Goal: Task Accomplishment & Management: Manage account settings

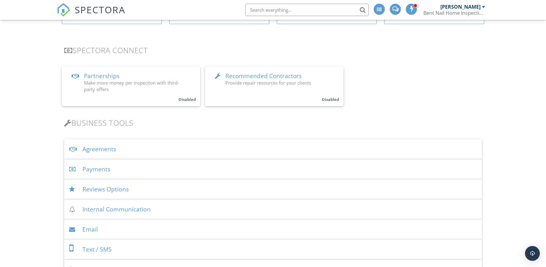
scroll to position [135, 0]
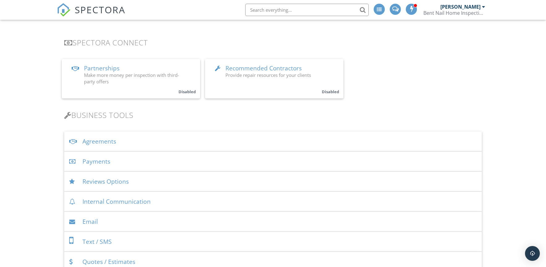
click at [97, 141] on div "Agreements" at bounding box center [272, 141] width 417 height 20
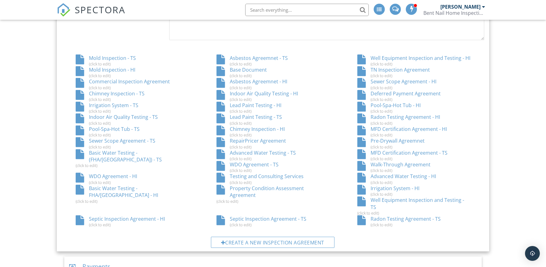
scroll to position [366, 0]
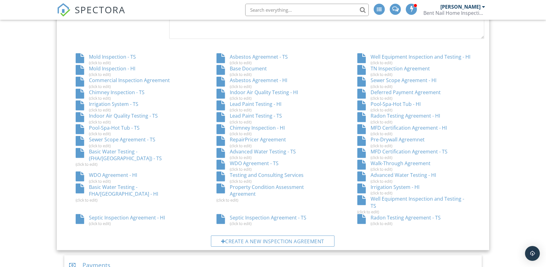
click at [398, 67] on div "TN Inspection Agreement (click to edit)" at bounding box center [413, 71] width 141 height 12
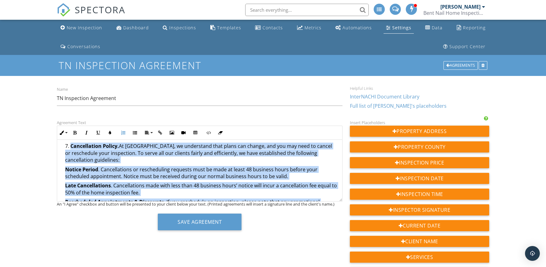
scroll to position [807, 0]
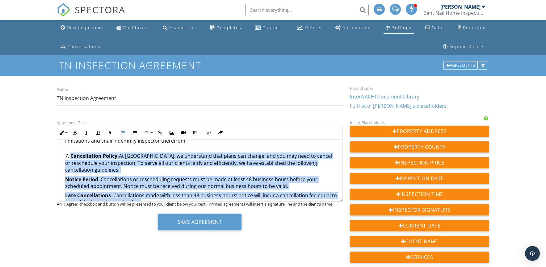
drag, startPoint x: 87, startPoint y: 167, endPoint x: 63, endPoint y: 155, distance: 27.1
click at [63, 155] on ol "Address of House to Be Inspected. The house to be inspected is located at (the …" at bounding box center [199, 82] width 275 height 1232
copy li "Loremipsumdo Sitame. Co Adip Elit, se doeiusmodt inci utlab etd magnaa, eni adm…"
click at [463, 63] on div "Agreements" at bounding box center [460, 65] width 34 height 9
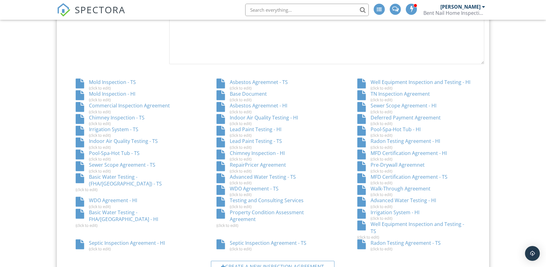
scroll to position [341, 0]
click at [202, 198] on div "Testing and Consulting Services (click to edit)" at bounding box center [272, 202] width 141 height 12
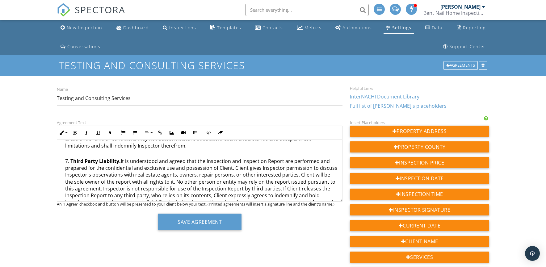
scroll to position [762, 0]
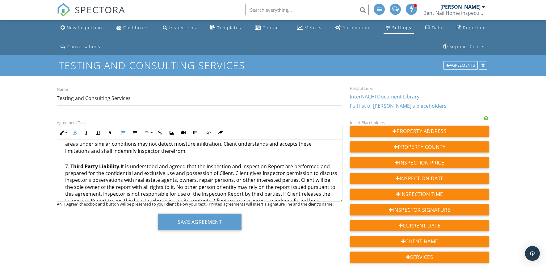
click at [71, 163] on strong "Third Party Liability." at bounding box center [95, 166] width 50 height 7
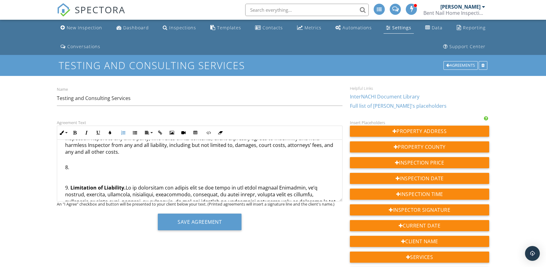
scroll to position [930, 0]
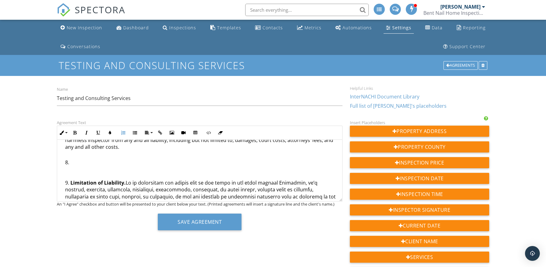
click at [70, 179] on li "Limitation of Liability." at bounding box center [201, 217] width 272 height 77
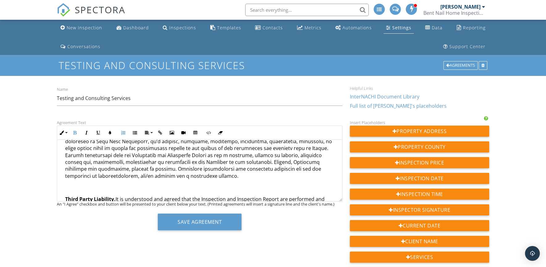
scroll to position [903, 0]
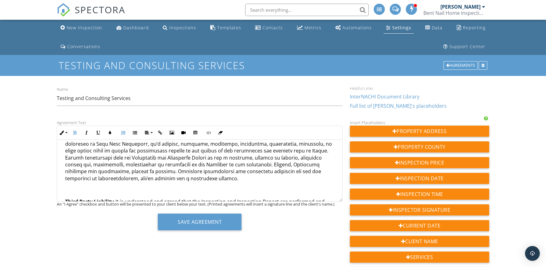
click at [71, 176] on p "Emergency Situations. We understand that true emergencies happen. If you are un…" at bounding box center [201, 147] width 272 height 97
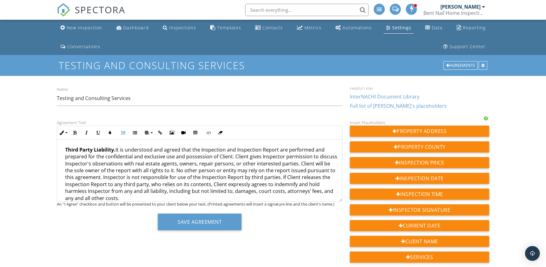
scroll to position [917, 0]
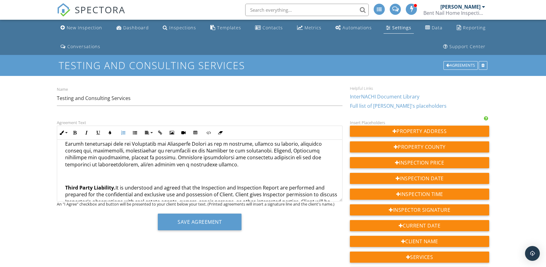
click at [65, 184] on strong "Third Party Liability." at bounding box center [90, 187] width 50 height 7
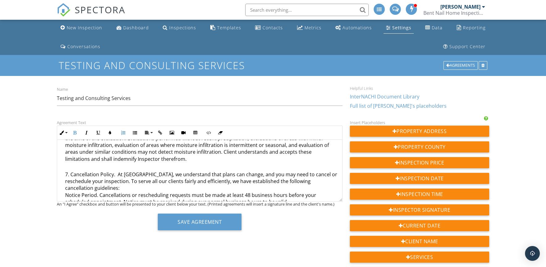
scroll to position [755, 0]
drag, startPoint x: 70, startPoint y: 161, endPoint x: 113, endPoint y: 163, distance: 42.9
click at [113, 171] on li "Cancellation Policy. At Bent Nail, we understand that plans can change, and you…" at bounding box center [201, 253] width 272 height 164
click at [75, 131] on icon "button" at bounding box center [75, 133] width 4 height 4
click at [123, 171] on li "Cancellation Policy . At Bent Nail, we understand that plans can change, and yo…" at bounding box center [201, 253] width 272 height 164
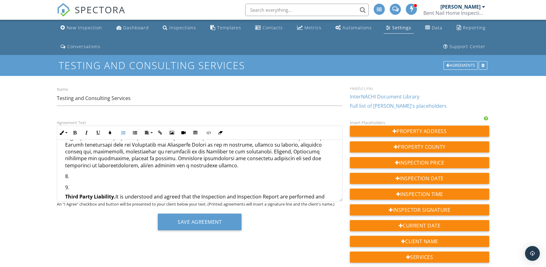
scroll to position [916, 0]
click at [208, 132] on icon "button" at bounding box center [208, 133] width 4 height 4
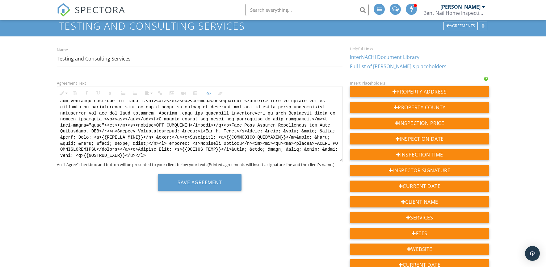
scroll to position [868, 0]
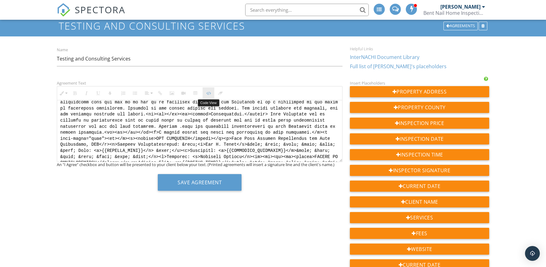
click at [208, 93] on icon "button" at bounding box center [208, 93] width 4 height 4
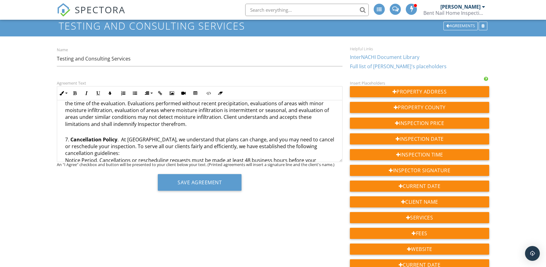
scroll to position [783, 0]
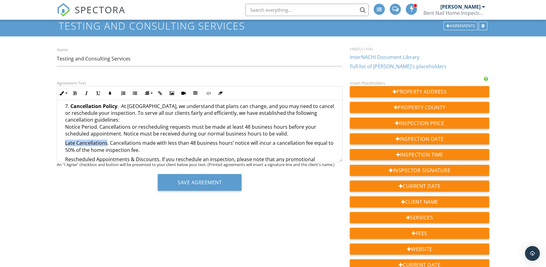
drag, startPoint x: 107, startPoint y: 129, endPoint x: 64, endPoint y: 130, distance: 42.6
click at [64, 130] on ol "Address of House to Be Inspected. The address of the property where the testing…" at bounding box center [199, 60] width 275 height 1205
click at [73, 93] on icon "button" at bounding box center [75, 93] width 4 height 4
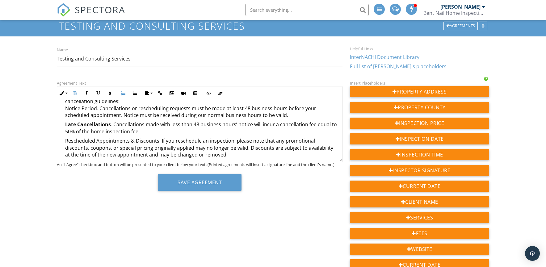
scroll to position [808, 0]
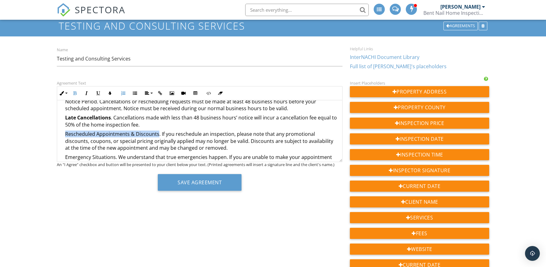
drag, startPoint x: 156, startPoint y: 120, endPoint x: 66, endPoint y: 122, distance: 90.4
click at [66, 131] on p "Rescheduled Appointments & Discounts. If you reschedule an inspection, please n…" at bounding box center [201, 141] width 272 height 21
click at [74, 94] on icon "button" at bounding box center [75, 93] width 4 height 4
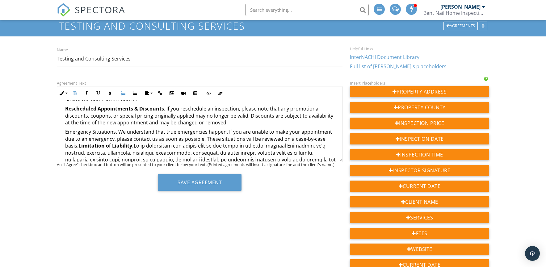
scroll to position [839, 0]
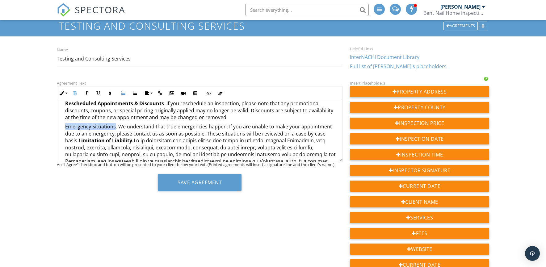
drag, startPoint x: 114, startPoint y: 114, endPoint x: 66, endPoint y: 115, distance: 47.8
click at [66, 123] on p "Emergency Situations. We understand that true emergencies happen. If you are un…" at bounding box center [201, 164] width 272 height 83
click at [75, 91] on icon "button" at bounding box center [75, 93] width 4 height 4
click at [80, 137] on strong "Limitation of Liability." at bounding box center [105, 140] width 55 height 7
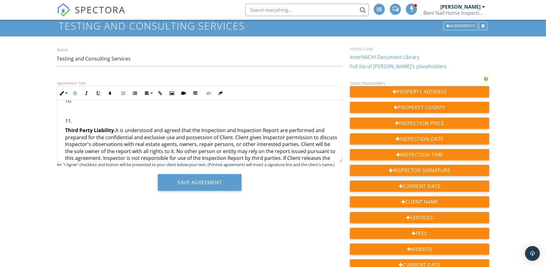
scroll to position [974, 0]
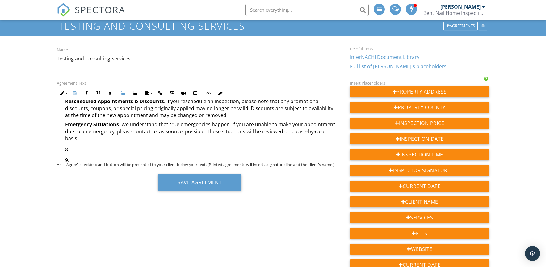
scroll to position [842, 0]
click at [209, 93] on icon "button" at bounding box center [208, 93] width 4 height 4
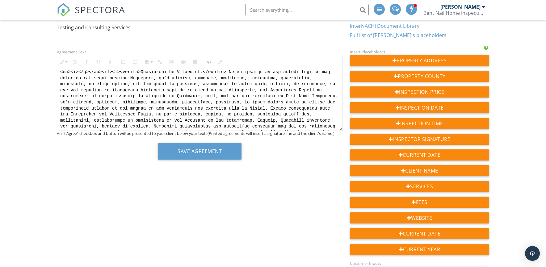
scroll to position [572, 0]
click at [319, 89] on textarea at bounding box center [199, 100] width 285 height 62
drag, startPoint x: 246, startPoint y: 89, endPoint x: 261, endPoint y: 88, distance: 14.5
click at [250, 88] on textarea at bounding box center [199, 100] width 285 height 62
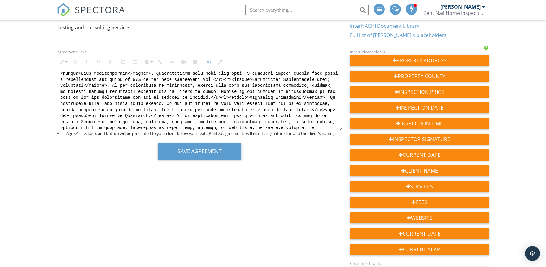
scroll to position [526, 0]
click at [156, 93] on textarea at bounding box center [199, 100] width 285 height 62
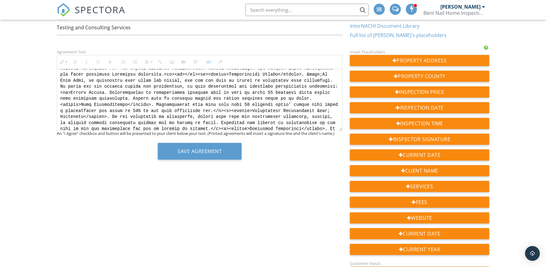
scroll to position [497, 0]
click at [120, 97] on textarea at bounding box center [199, 100] width 285 height 62
click at [160, 109] on textarea at bounding box center [199, 100] width 285 height 62
click at [141, 115] on textarea at bounding box center [199, 100] width 285 height 62
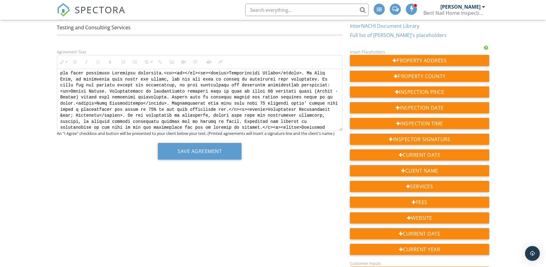
click at [143, 116] on textarea at bounding box center [199, 100] width 285 height 62
click at [166, 122] on textarea at bounding box center [199, 100] width 285 height 62
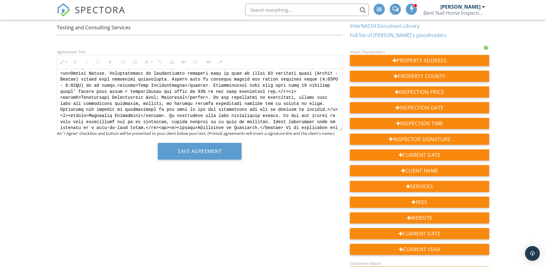
scroll to position [516, 0]
click at [247, 103] on textarea at bounding box center [199, 100] width 285 height 62
click at [157, 114] on textarea at bounding box center [199, 100] width 285 height 62
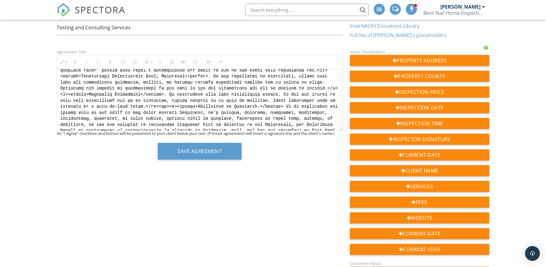
scroll to position [538, 0]
click at [280, 111] on textarea at bounding box center [199, 100] width 285 height 62
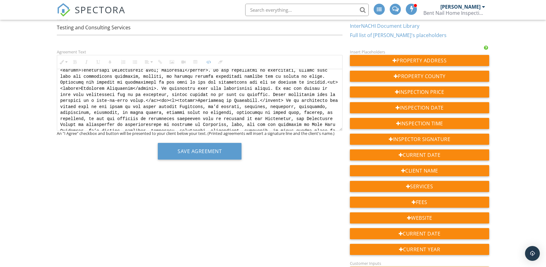
scroll to position [550, 0]
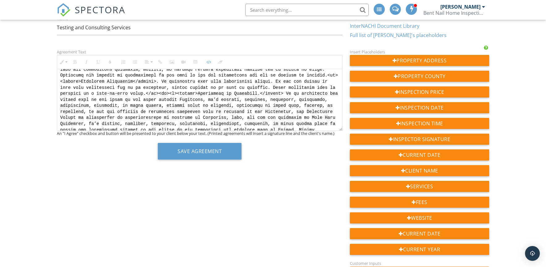
click at [177, 118] on textarea at bounding box center [199, 100] width 285 height 62
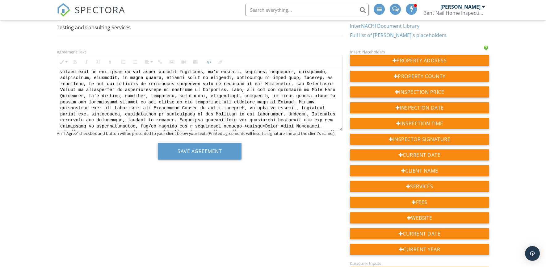
scroll to position [570, 0]
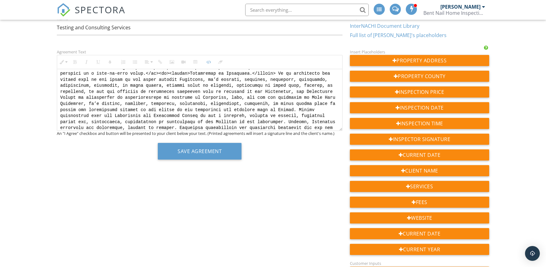
drag, startPoint x: 169, startPoint y: 97, endPoint x: 147, endPoint y: 97, distance: 22.8
click at [147, 97] on textarea at bounding box center [199, 100] width 285 height 62
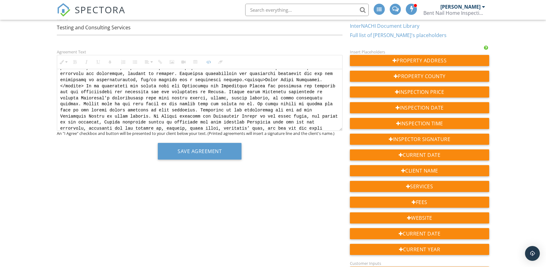
scroll to position [624, 0]
click at [110, 110] on textarea at bounding box center [199, 100] width 285 height 62
paste textarea "/li><li><"
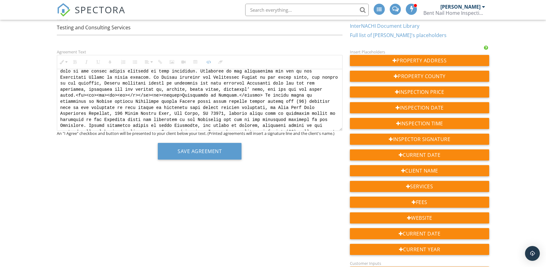
scroll to position [667, 0]
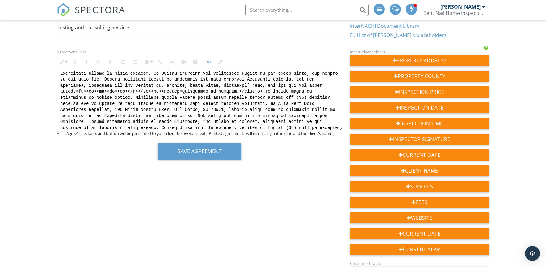
drag, startPoint x: 306, startPoint y: 115, endPoint x: 255, endPoint y: 115, distance: 51.2
click at [255, 115] on textarea at bounding box center [199, 100] width 285 height 62
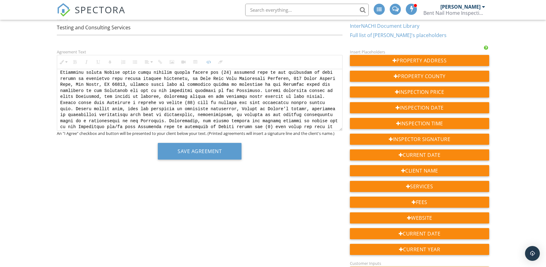
scroll to position [693, 0]
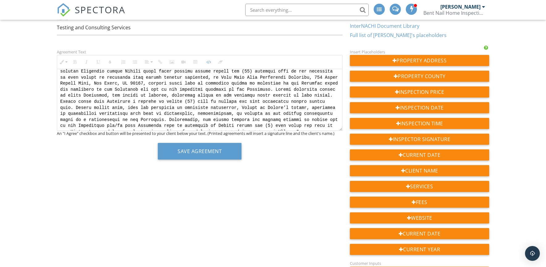
drag, startPoint x: 244, startPoint y: 89, endPoint x: 265, endPoint y: 89, distance: 21.0
click at [265, 89] on textarea at bounding box center [199, 100] width 285 height 62
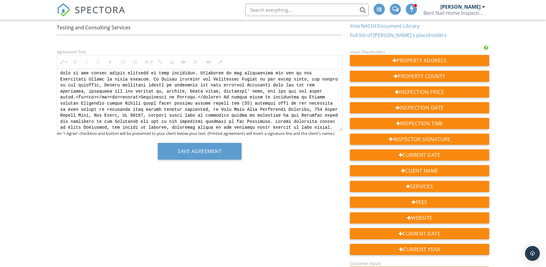
scroll to position [658, 0]
click at [110, 75] on textarea at bounding box center [199, 100] width 285 height 62
paste textarea "br><br><"
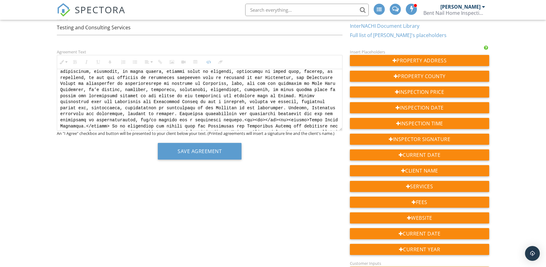
scroll to position [582, 0]
click at [146, 84] on textarea at bounding box center [199, 100] width 285 height 62
paste textarea "br><br><"
type textarea "<p style="text-align:right;"><img src="https://cdn.spectora.com/editor_assets/i…"
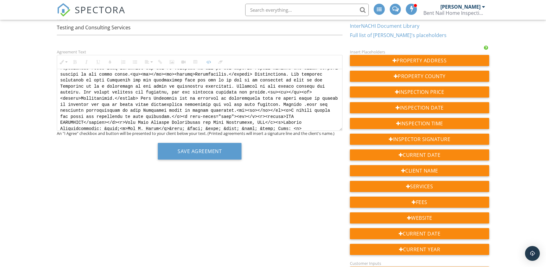
scroll to position [860, 0]
click at [209, 62] on icon "button" at bounding box center [208, 62] width 4 height 4
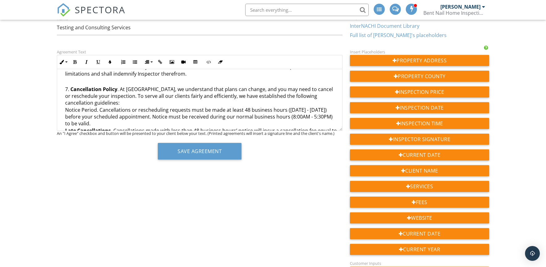
scroll to position [770, 0]
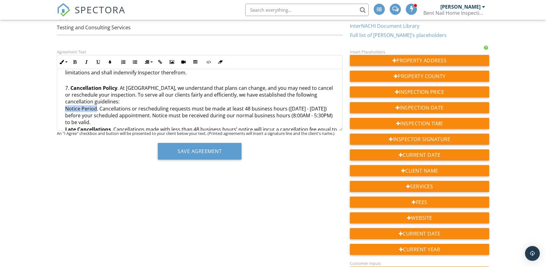
drag, startPoint x: 96, startPoint y: 95, endPoint x: 66, endPoint y: 97, distance: 29.6
click at [66, 97] on li "Cancellation Policy . At Bent Nail, we understand that plans can change, and yo…" at bounding box center [201, 137] width 272 height 105
click at [74, 62] on icon "button" at bounding box center [75, 62] width 4 height 4
click at [164, 93] on li "Cancellation Policy . At Bent Nail, we understand that plans can change, and yo…" at bounding box center [201, 137] width 272 height 105
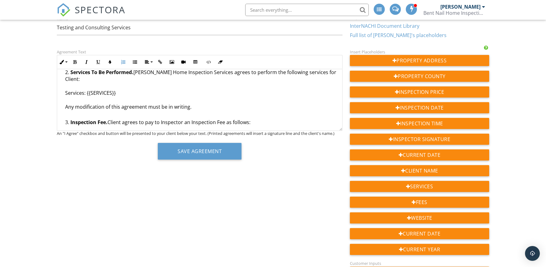
scroll to position [188, 0]
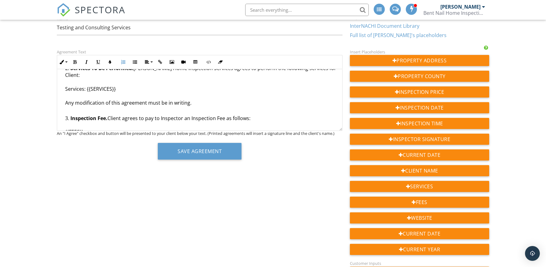
click at [196, 102] on li "Services To Be Performed. Bent Nail Home Inspection Services agrees to perform …" at bounding box center [201, 90] width 272 height 50
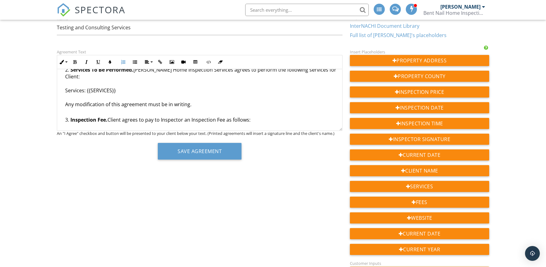
scroll to position [187, 0]
click at [65, 104] on li "Services To Be Performed. Bent Nail Home Inspection Services agrees to perform …" at bounding box center [201, 91] width 272 height 50
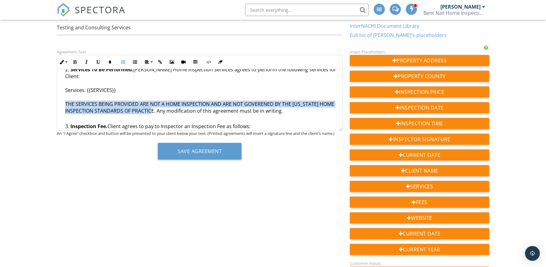
drag, startPoint x: 170, startPoint y: 110, endPoint x: 66, endPoint y: 102, distance: 104.3
click at [66, 102] on li "Services To Be Performed. Bent Nail Home Inspection Services agrees to perform …" at bounding box center [201, 94] width 272 height 57
click at [74, 61] on icon "button" at bounding box center [75, 62] width 4 height 4
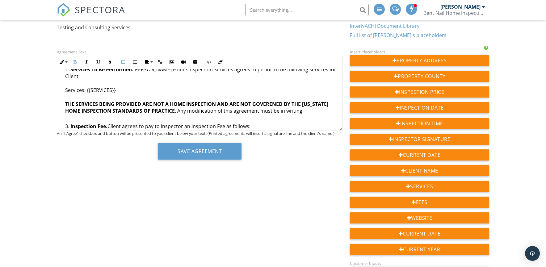
click at [151, 96] on li "Services To Be Performed. Bent Nail Home Inspection Services agrees to perform …" at bounding box center [201, 94] width 272 height 57
click at [262, 103] on strong "THE SERVICES BEING PROVIDED ARE NOT A HOME INSPECTION AND ARE NOT GOVERENED BY …" at bounding box center [196, 108] width 263 height 14
click at [269, 103] on strong "THE SERVICES BEING PROVIDED ARE NOT A HOME INSPECTION AND ARE NOT GOVERENED BY …" at bounding box center [196, 108] width 263 height 14
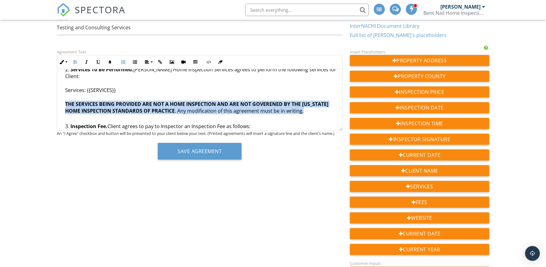
drag, startPoint x: 304, startPoint y: 111, endPoint x: 66, endPoint y: 102, distance: 238.4
click at [66, 102] on li "Services To Be Performed. Bent Nail Home Inspection Services agrees to perform …" at bounding box center [201, 94] width 272 height 57
copy li "THE SERVICES BEING PROVIDED ARE NOT A HOME INSPECTION AND ARE NOT GOVERENED BY …"
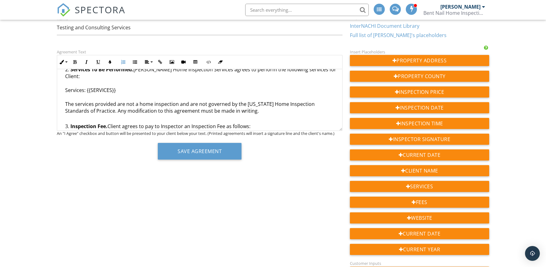
click at [76, 104] on li "Services To Be Performed. Bent Nail Home Inspection Services agrees to perform …" at bounding box center [201, 94] width 272 height 57
click at [118, 105] on li "Services To Be Performed. Bent Nail Home Inspection Services agrees to perform …" at bounding box center [201, 94] width 272 height 57
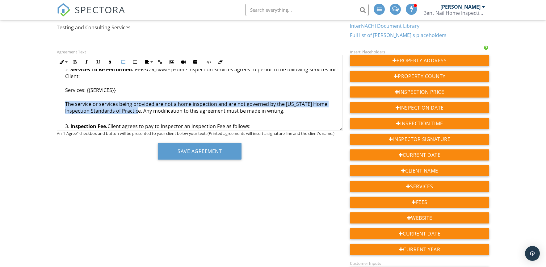
drag, startPoint x: 140, startPoint y: 111, endPoint x: 64, endPoint y: 106, distance: 75.8
click at [76, 61] on icon "button" at bounding box center [75, 62] width 4 height 4
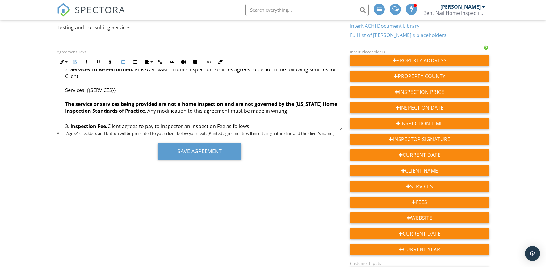
click at [159, 79] on li "Services To Be Performed. Bent Nail Home Inspection Services agrees to perform …" at bounding box center [201, 94] width 272 height 57
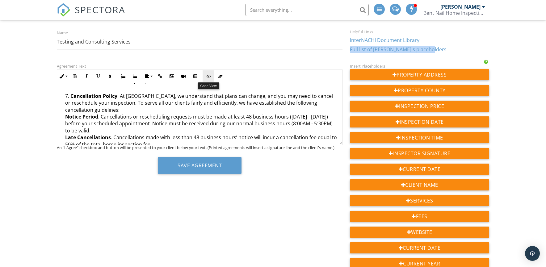
scroll to position [56, 0]
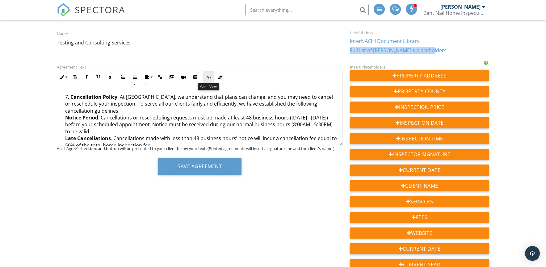
click at [208, 76] on icon "button" at bounding box center [208, 77] width 4 height 4
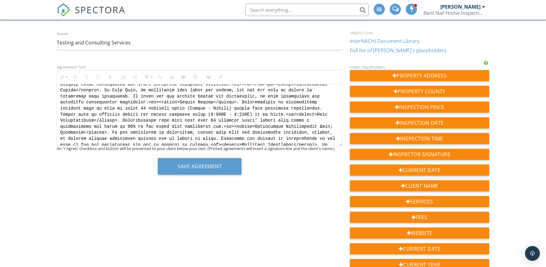
scroll to position [509, 0]
click at [159, 125] on textarea at bounding box center [199, 115] width 285 height 62
paste textarea "</blockquote>"
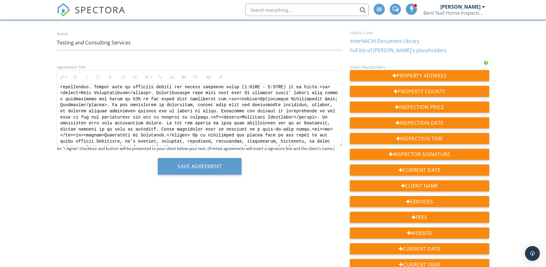
scroll to position [536, 0]
click at [161, 98] on textarea at bounding box center [199, 115] width 285 height 62
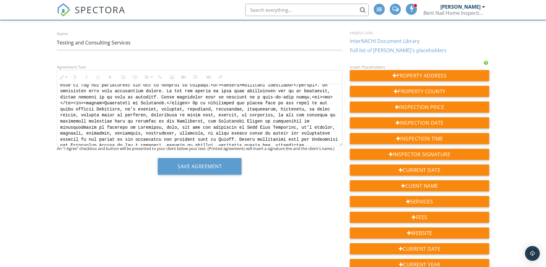
scroll to position [569, 0]
click at [174, 127] on textarea at bounding box center [199, 115] width 285 height 62
paste textarea "</blockquote>"
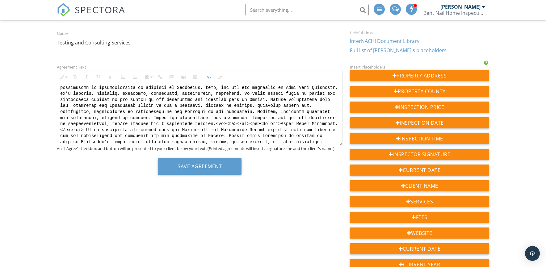
scroll to position [601, 0]
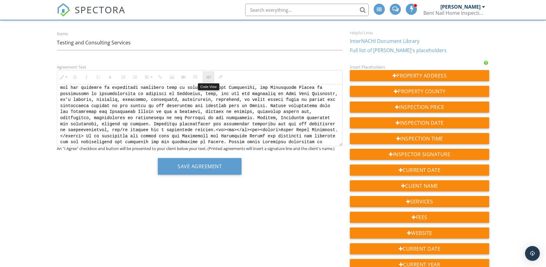
click at [208, 76] on icon "button" at bounding box center [208, 77] width 4 height 4
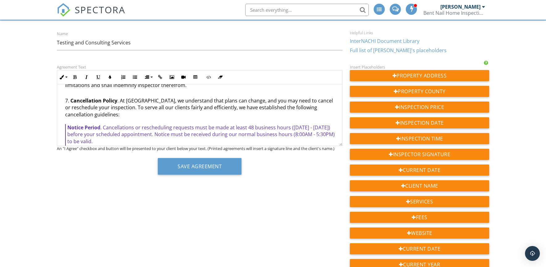
scroll to position [778, 0]
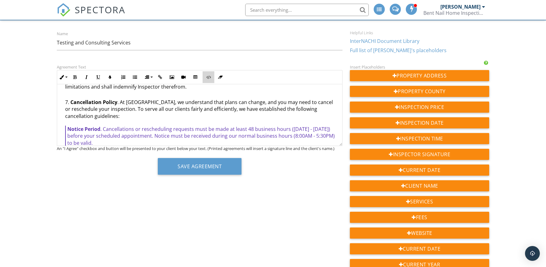
click at [209, 77] on icon "button" at bounding box center [208, 77] width 4 height 4
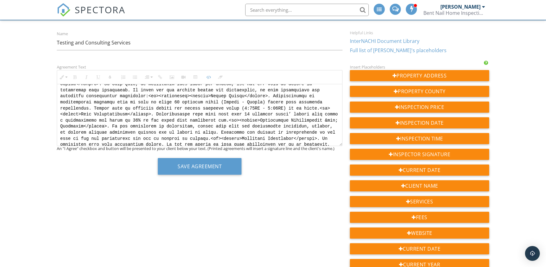
scroll to position [514, 0]
drag, startPoint x: 189, startPoint y: 119, endPoint x: 159, endPoint y: 118, distance: 30.6
click at [159, 118] on textarea at bounding box center [199, 115] width 285 height 62
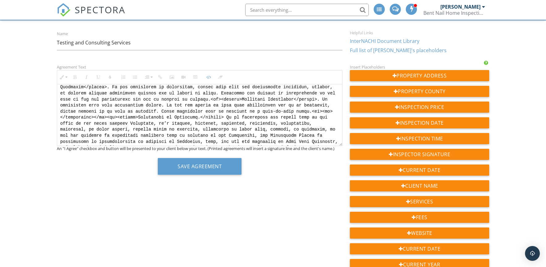
scroll to position [553, 0]
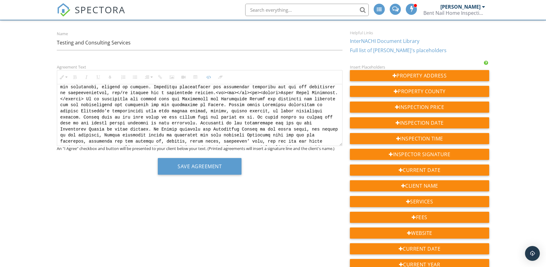
drag, startPoint x: 199, startPoint y: 141, endPoint x: 180, endPoint y: 118, distance: 29.5
click at [178, 122] on textarea at bounding box center [199, 115] width 285 height 62
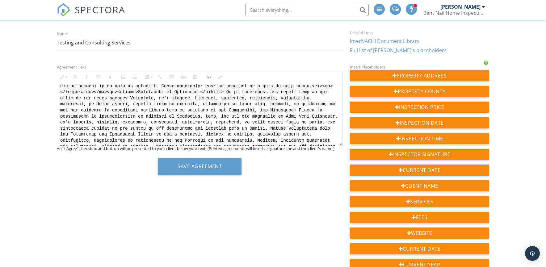
scroll to position [577, 0]
click at [199, 116] on textarea at bounding box center [199, 115] width 285 height 62
drag, startPoint x: 199, startPoint y: 116, endPoint x: 167, endPoint y: 117, distance: 31.8
click at [167, 117] on textarea at bounding box center [199, 115] width 285 height 62
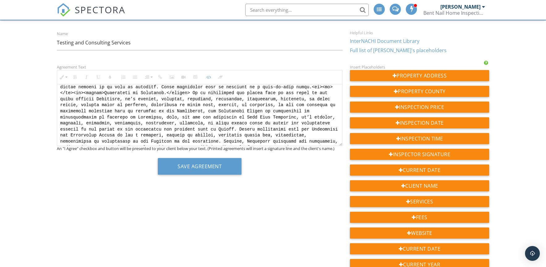
type textarea "<p style="text-align:right;"><img src="https://cdn.spectora.com/editor_assets/i…"
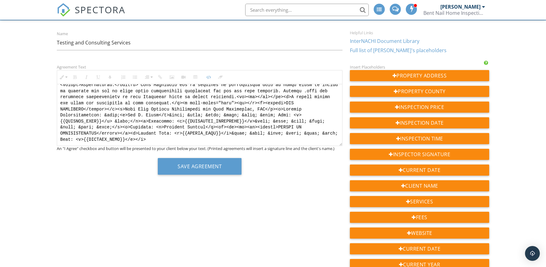
scroll to position [942, 0]
click at [206, 77] on icon "button" at bounding box center [208, 77] width 4 height 4
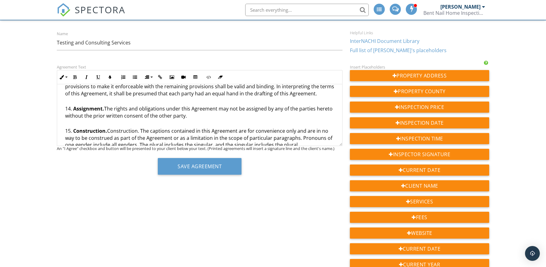
scroll to position [1230, 0]
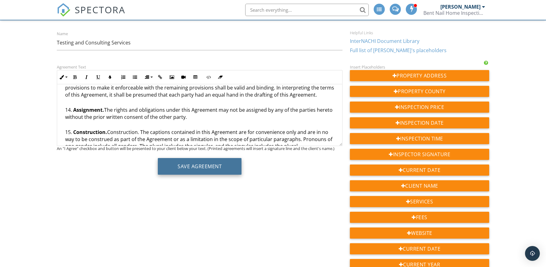
click at [204, 167] on button "Save Agreement" at bounding box center [200, 166] width 84 height 17
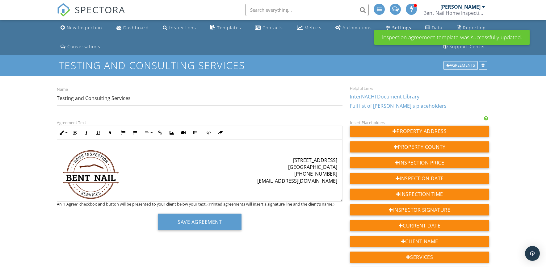
click at [458, 67] on div "Agreements" at bounding box center [460, 65] width 34 height 9
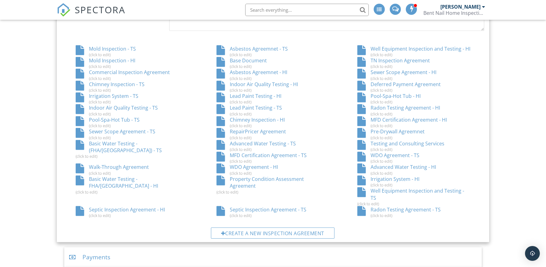
scroll to position [379, 0]
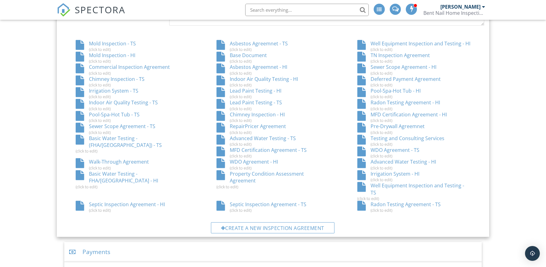
click at [389, 55] on div "TN Inspection Agreement (click to edit)" at bounding box center [413, 58] width 141 height 12
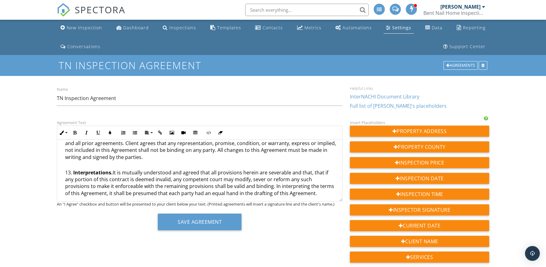
scroll to position [1219, 0]
click at [459, 65] on div "Agreements" at bounding box center [460, 65] width 34 height 9
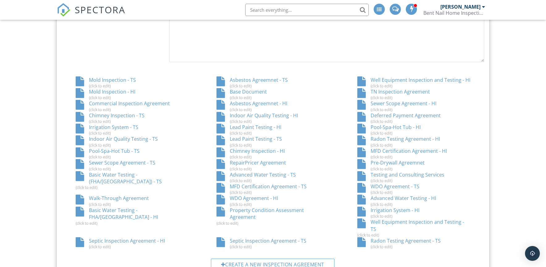
scroll to position [343, 0]
click at [392, 138] on div "Radon Testing Agreement - HI (click to edit)" at bounding box center [413, 141] width 141 height 12
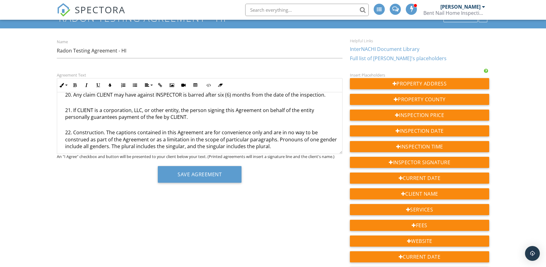
scroll to position [923, 0]
click at [231, 103] on li "Any claim CLIENT may have against INSPECTOR is barred after six (6) months from…" at bounding box center [201, 100] width 272 height 15
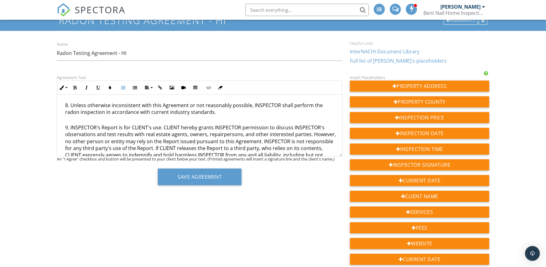
scroll to position [0, 0]
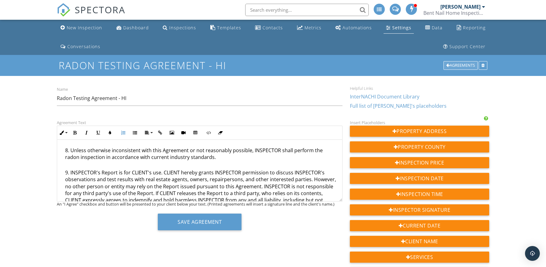
click at [453, 63] on div "Agreements" at bounding box center [460, 65] width 34 height 9
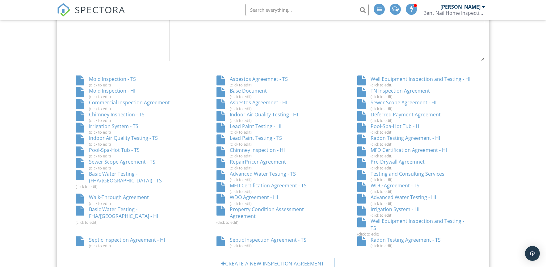
scroll to position [338, 0]
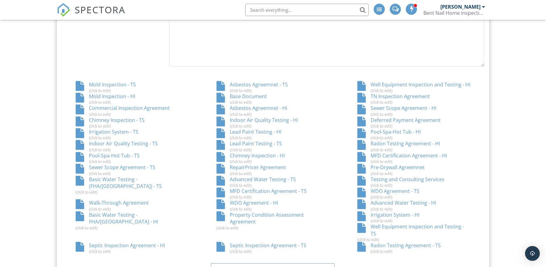
click at [398, 95] on div "TN Inspection Agreement (click to edit)" at bounding box center [413, 99] width 141 height 12
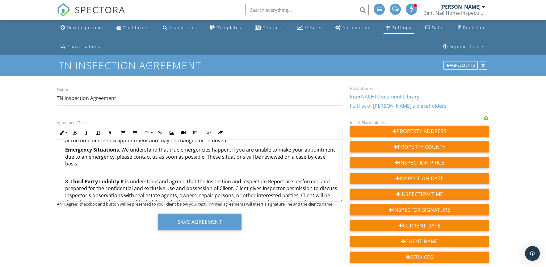
scroll to position [901, 0]
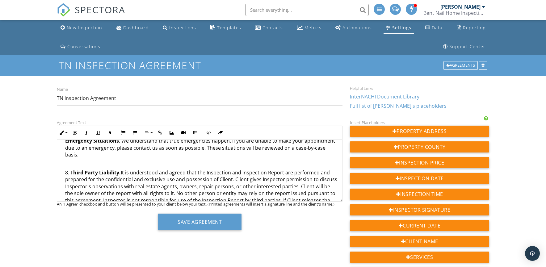
click at [85, 160] on p "Emergency Situations . We understand that true emergencies happen. If you are u…" at bounding box center [201, 151] width 272 height 28
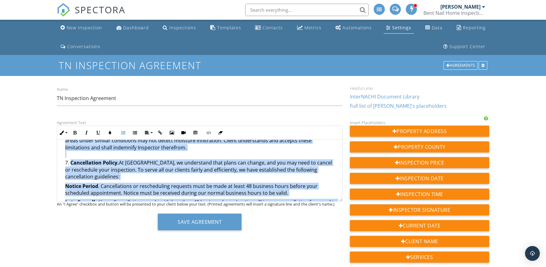
scroll to position [779, 0]
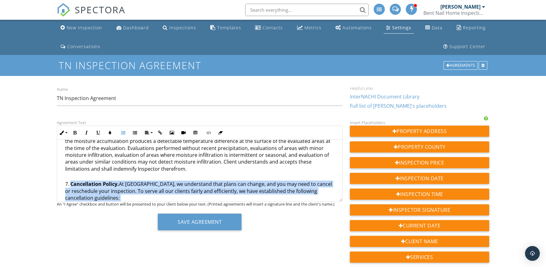
drag, startPoint x: 83, startPoint y: 157, endPoint x: 79, endPoint y: 188, distance: 31.4
click at [64, 185] on ol "Address of House to Be Inspected. The house to be inspected is located at (the …" at bounding box center [199, 110] width 275 height 1232
copy li "Loremipsumdo Sitame. Co Adip Elit, se doeiusmodt inci utlab etd magnaa, eni adm…"
click at [455, 62] on div "Agreements" at bounding box center [460, 65] width 34 height 9
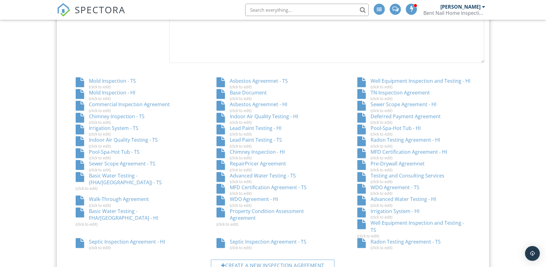
scroll to position [351, 0]
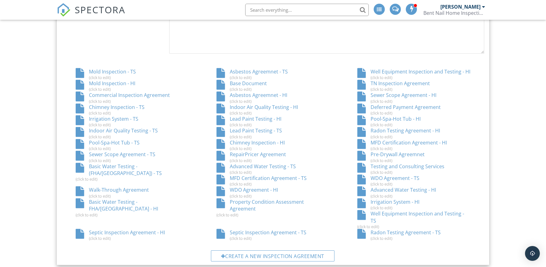
click at [385, 82] on div "TN Inspection Agreement (click to edit)" at bounding box center [413, 86] width 141 height 12
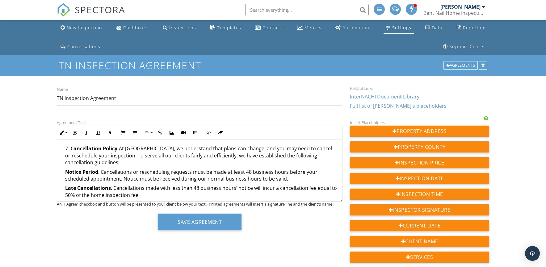
scroll to position [815, 0]
click at [286, 171] on p "Notice Period . Cancellations or rescheduling requests must be made at least 48…" at bounding box center [201, 175] width 272 height 14
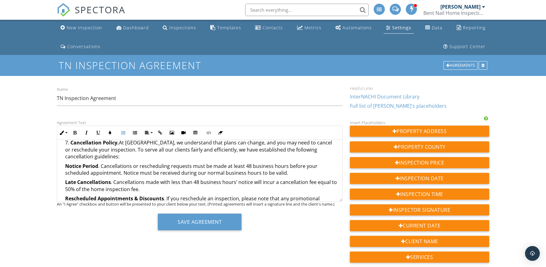
scroll to position [826, 0]
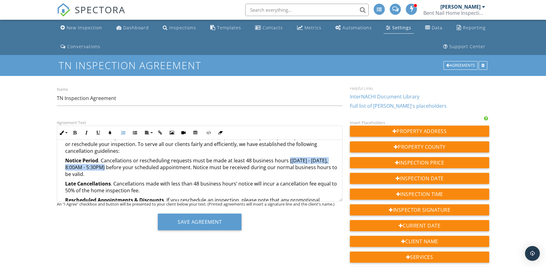
drag, startPoint x: 287, startPoint y: 161, endPoint x: 106, endPoint y: 167, distance: 180.6
click at [106, 168] on p "Notice Period . Cancellations or rescheduling requests must be made at least 48…" at bounding box center [201, 167] width 272 height 21
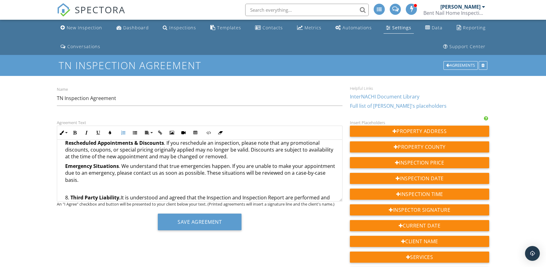
scroll to position [884, 0]
click at [79, 188] on p "Emergency Situations . We understand that true emergencies happen. If you are u…" at bounding box center [201, 175] width 272 height 28
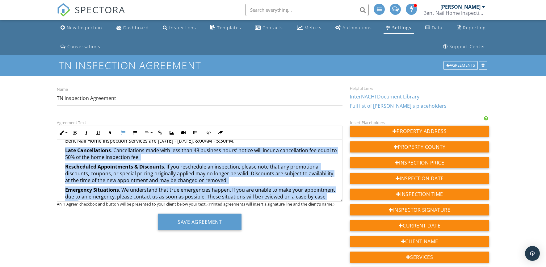
scroll to position [806, 0]
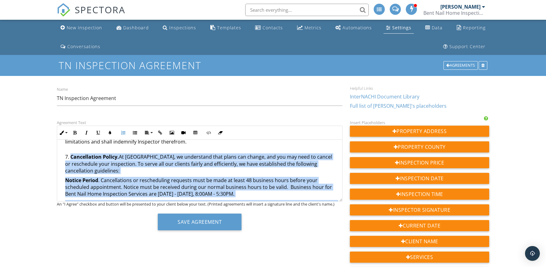
drag, startPoint x: 81, startPoint y: 170, endPoint x: 66, endPoint y: 156, distance: 20.8
click at [66, 156] on li "Cancellation Policy. At Bent Nail, we understand that plans can change, and you…" at bounding box center [201, 212] width 272 height 118
copy li "Cancellation Policy. At Bent Nail, we understand that plans can change, and you…"
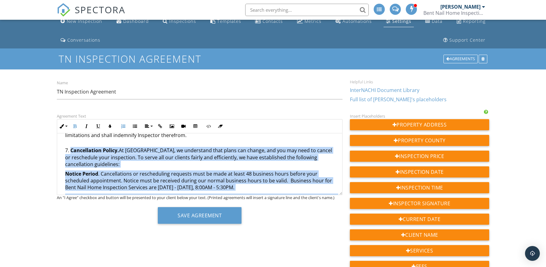
scroll to position [8, 0]
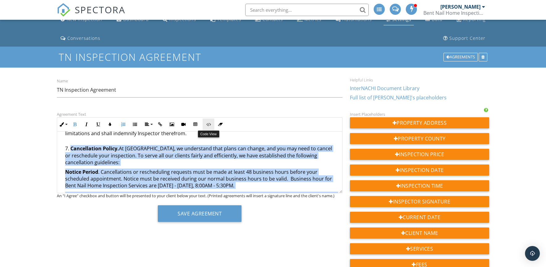
click at [209, 125] on icon "button" at bounding box center [208, 124] width 4 height 4
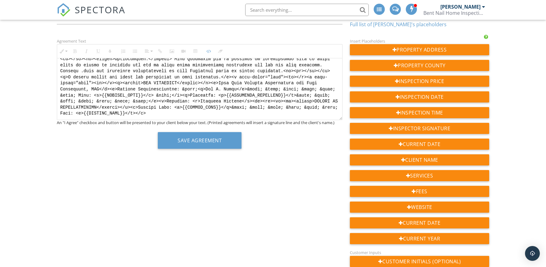
scroll to position [25, 0]
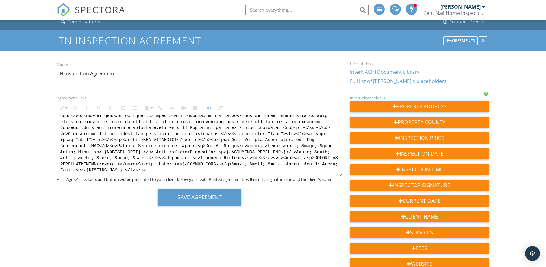
click at [178, 167] on textarea at bounding box center [199, 146] width 285 height 62
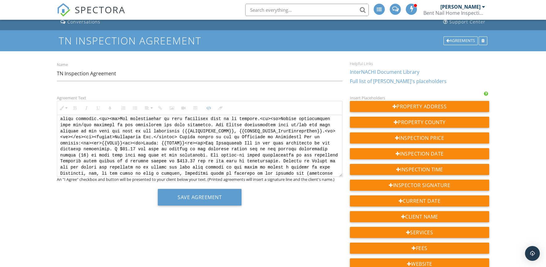
scroll to position [0, 0]
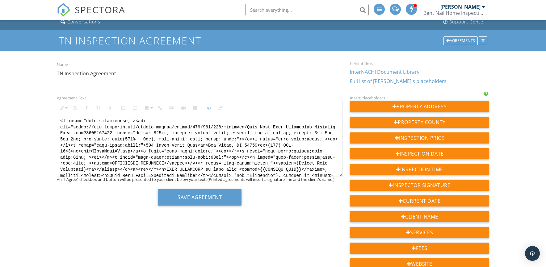
drag, startPoint x: 174, startPoint y: 171, endPoint x: 56, endPoint y: 67, distance: 157.0
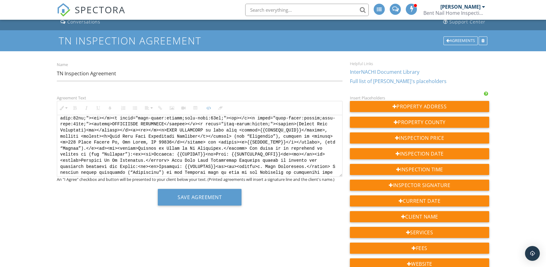
scroll to position [47, 0]
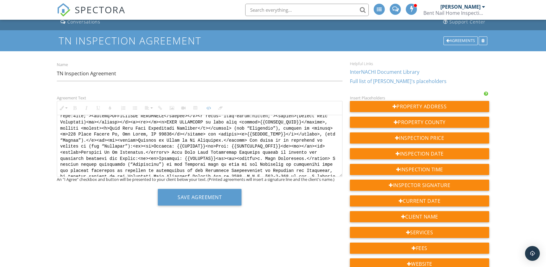
click at [188, 160] on textarea at bounding box center [199, 146] width 285 height 62
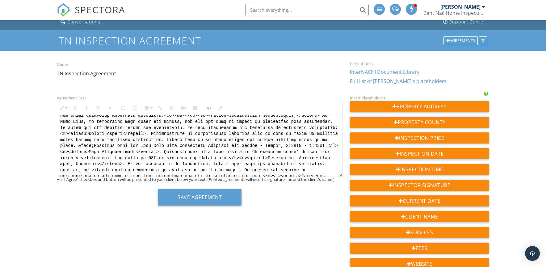
scroll to position [527, 0]
drag, startPoint x: 235, startPoint y: 159, endPoint x: 240, endPoint y: 140, distance: 19.4
click at [240, 140] on textarea at bounding box center [199, 146] width 285 height 62
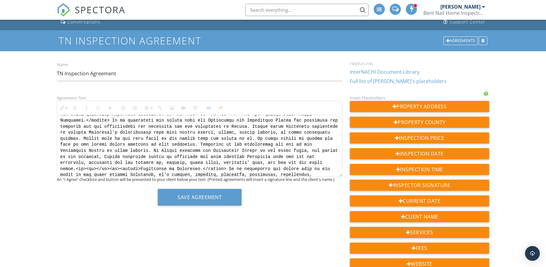
click at [240, 139] on textarea at bounding box center [199, 146] width 285 height 62
paste textarea "<h1>Cancellation Policy</h1> <ol type="a"> <li> <strong>Notice Requirement.</st…"
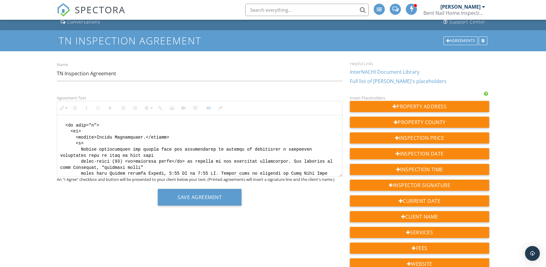
scroll to position [529, 0]
click at [254, 136] on textarea at bounding box center [199, 146] width 285 height 62
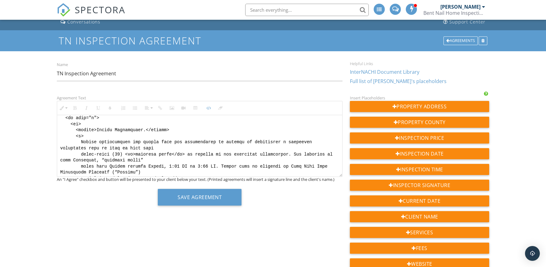
scroll to position [523, 0]
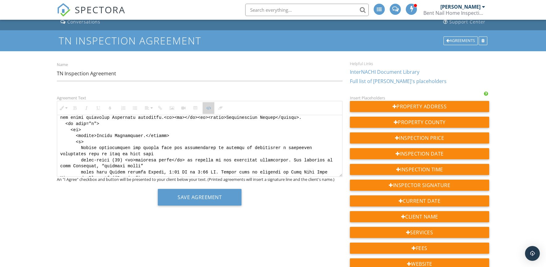
click at [208, 107] on icon "button" at bounding box center [208, 108] width 4 height 4
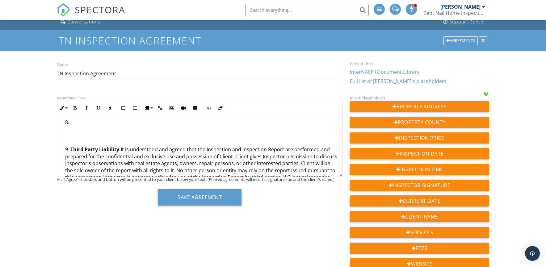
scroll to position [976, 0]
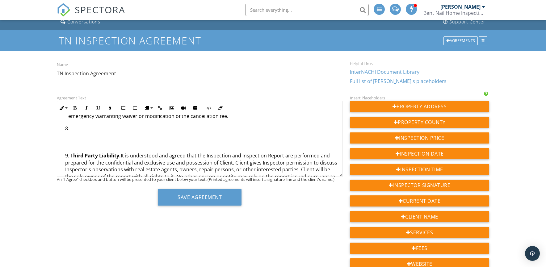
click at [71, 155] on strong "Third Party Liability." at bounding box center [95, 155] width 50 height 7
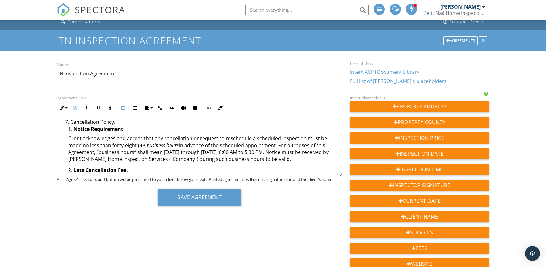
scroll to position [806, 0]
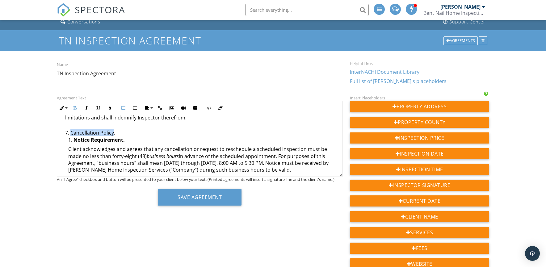
drag, startPoint x: 113, startPoint y: 133, endPoint x: 72, endPoint y: 132, distance: 41.0
click at [72, 132] on li "Cancellation Policy. Notice Requirement. Client acknowledges and agrees that an…" at bounding box center [201, 212] width 272 height 166
click at [74, 108] on icon "button" at bounding box center [75, 108] width 4 height 4
click at [168, 131] on li "Cancellation Policy . Notice Requirement. Client acknowledges and agrees that a…" at bounding box center [201, 212] width 272 height 166
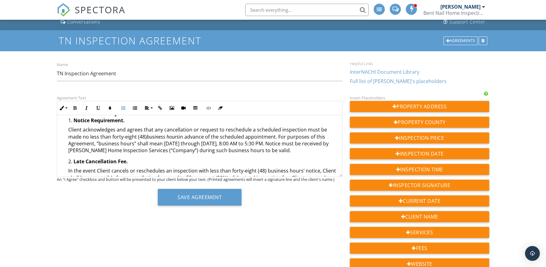
scroll to position [825, 0]
click at [68, 130] on p "Client acknowledges and agrees that any cancellation or request to reschedule a…" at bounding box center [202, 140] width 269 height 28
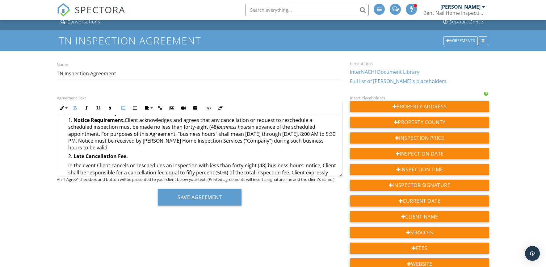
click at [67, 165] on ol "Notice Requirement. Client acknowledges and agrees that any cancellation or req…" at bounding box center [201, 193] width 272 height 152
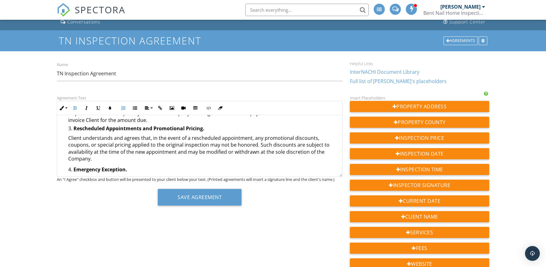
scroll to position [883, 0]
click at [68, 137] on p "Client understands and agrees that, in the event of a rescheduled appointment, …" at bounding box center [202, 148] width 269 height 28
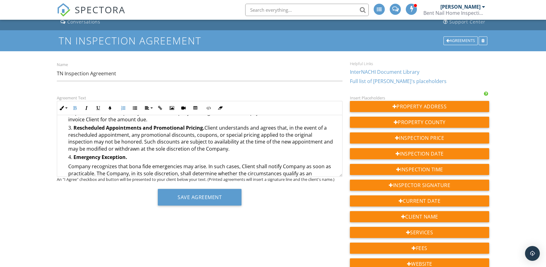
click at [68, 167] on p "Company recognizes that bona fide emergencies may arise. In such cases, Client …" at bounding box center [202, 173] width 269 height 21
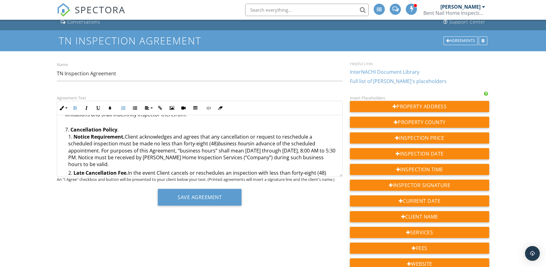
scroll to position [800, 0]
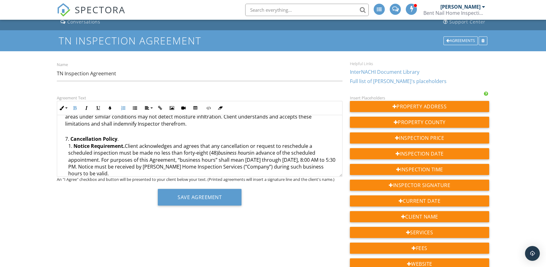
click at [70, 146] on li "Notice Requirement. Client acknowledges and agrees that any cancellation or req…" at bounding box center [202, 161] width 269 height 36
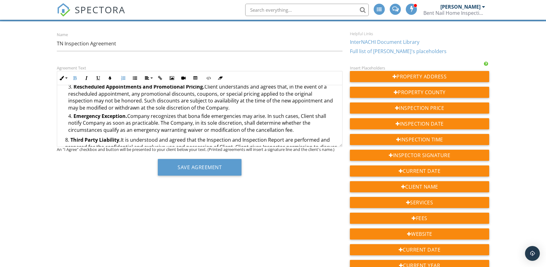
scroll to position [895, 0]
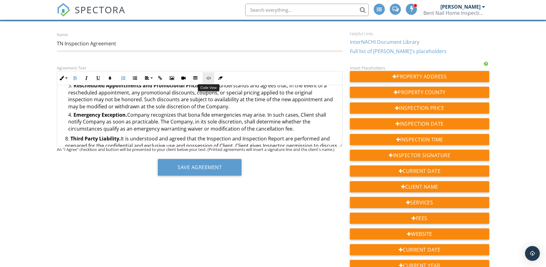
click at [208, 77] on icon "button" at bounding box center [208, 78] width 4 height 4
type textarea "<p style="text-align:right;"><img src="https://cdn.spectora.com/editor_assets/i…"
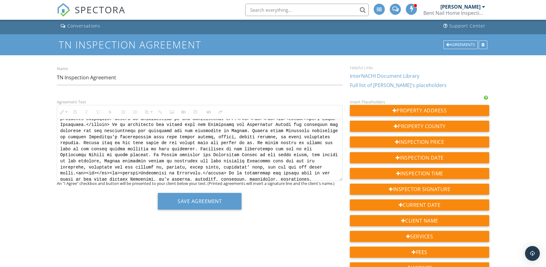
scroll to position [624, 0]
drag, startPoint x: 230, startPoint y: 156, endPoint x: 221, endPoint y: 150, distance: 10.3
click at [221, 150] on textarea at bounding box center [199, 150] width 285 height 62
click at [208, 113] on icon "button" at bounding box center [208, 112] width 4 height 4
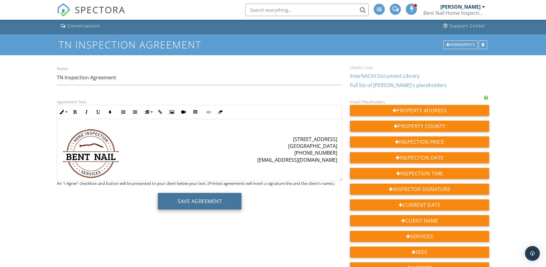
click at [204, 202] on button "Save Agreement" at bounding box center [200, 201] width 84 height 17
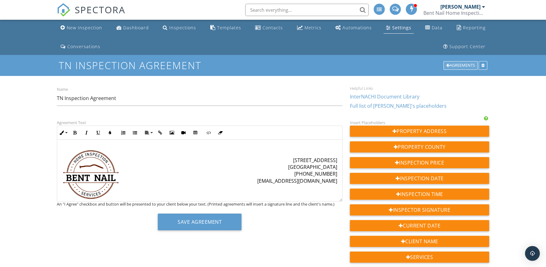
click at [455, 64] on div "Agreements" at bounding box center [460, 65] width 34 height 9
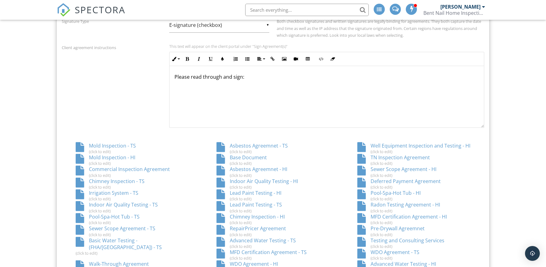
scroll to position [287, 0]
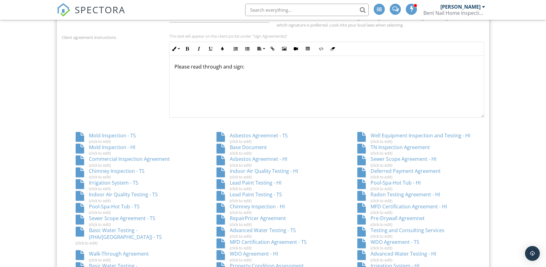
click at [110, 133] on div "Mold Inspection - TS (click to edit)" at bounding box center [132, 138] width 141 height 12
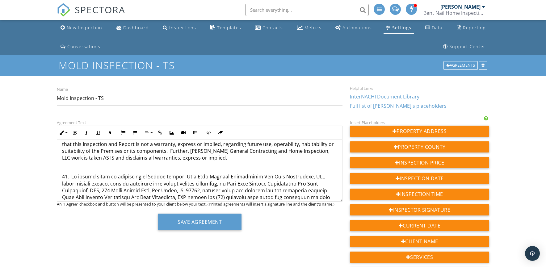
scroll to position [473, 0]
click at [209, 131] on icon "button" at bounding box center [208, 133] width 4 height 4
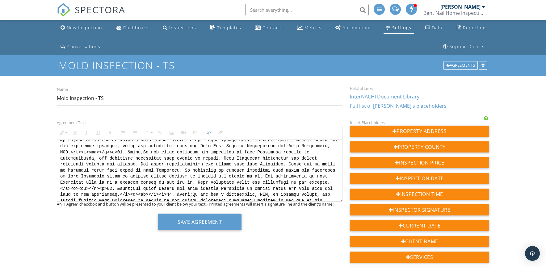
scroll to position [389, 0]
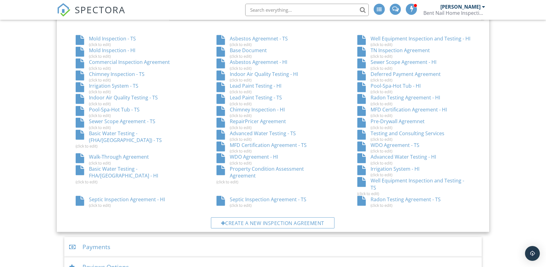
scroll to position [376, 0]
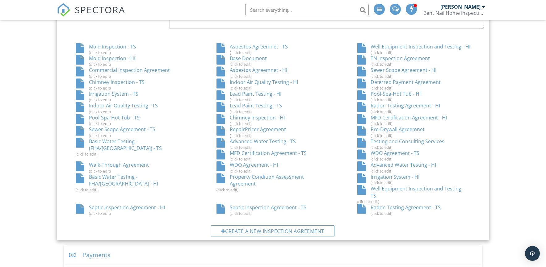
click at [399, 141] on div "Testing and Consulting Services (click to edit)" at bounding box center [413, 144] width 141 height 12
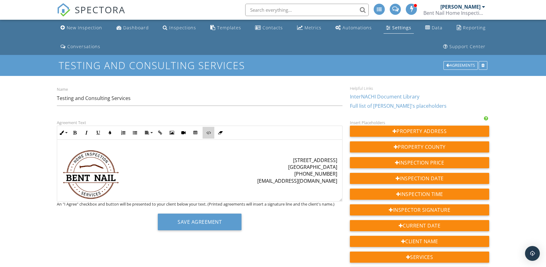
click at [208, 132] on icon "button" at bounding box center [208, 133] width 4 height 4
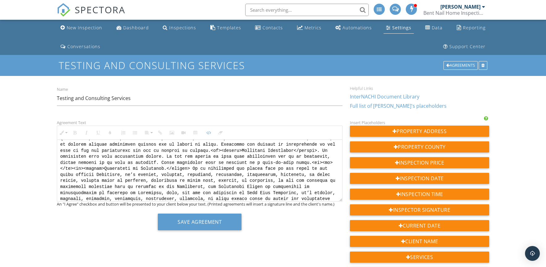
scroll to position [557, 0]
drag, startPoint x: 231, startPoint y: 167, endPoint x: 179, endPoint y: 194, distance: 58.5
click at [179, 194] on textarea at bounding box center [199, 170] width 285 height 62
type textarea "<p style="text-align:right;"><img src="https://cdn.spectora.com/editor_assets/i…"
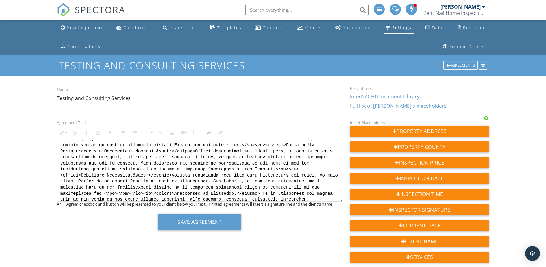
scroll to position [576, 0]
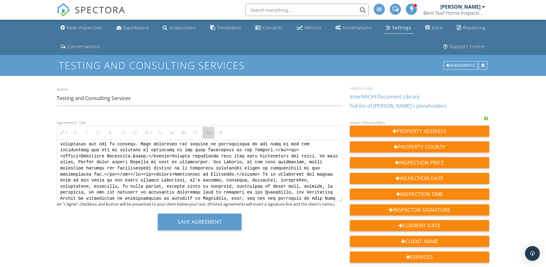
click at [209, 132] on icon "button" at bounding box center [208, 133] width 4 height 4
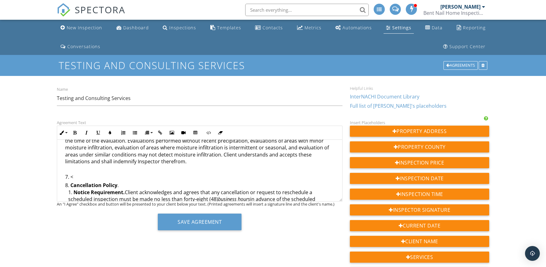
scroll to position [760, 0]
click at [69, 181] on li "Cancellation Policy . Notice Requirement. Client acknowledges and agrees that a…" at bounding box center [201, 243] width 272 height 125
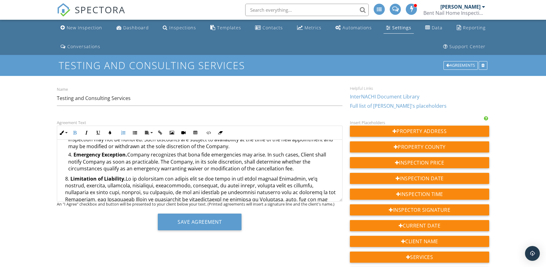
scroll to position [887, 0]
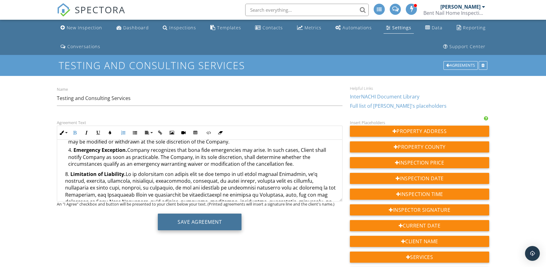
click at [201, 222] on button "Save Agreement" at bounding box center [200, 222] width 84 height 17
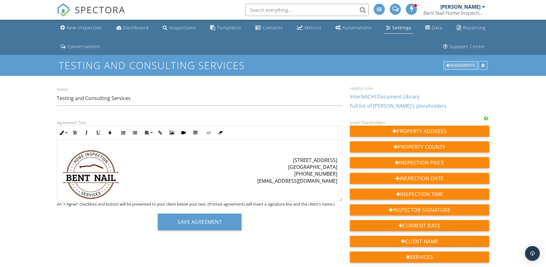
click at [458, 65] on div "Agreements" at bounding box center [460, 65] width 34 height 9
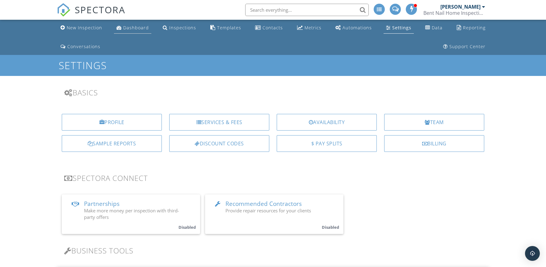
click at [134, 27] on div "Dashboard" at bounding box center [136, 28] width 26 height 6
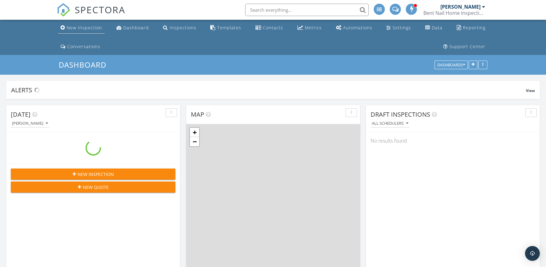
scroll to position [695, 555]
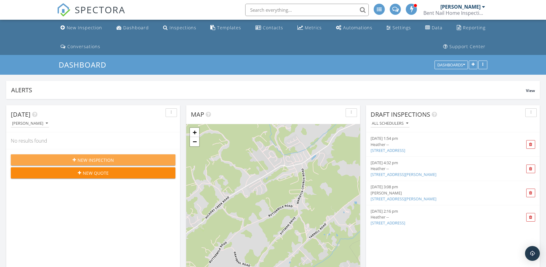
click at [92, 159] on span "New Inspection" at bounding box center [95, 160] width 36 height 6
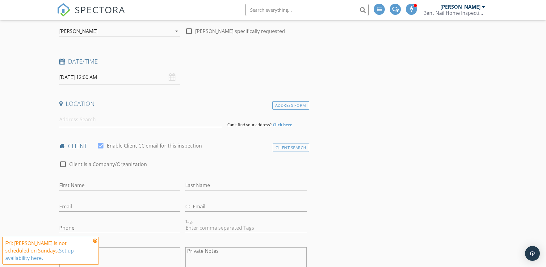
scroll to position [99, 0]
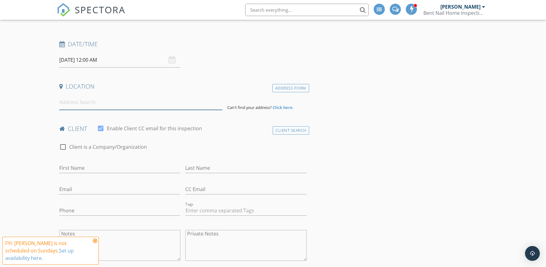
click at [94, 105] on input at bounding box center [140, 102] width 163 height 15
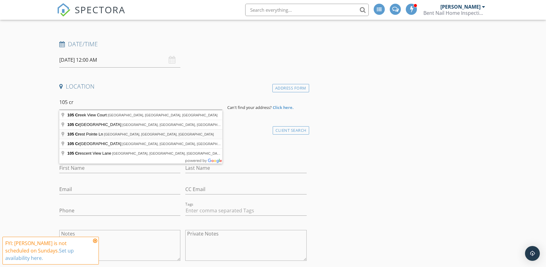
type input "105 Crest Pointe Ln, Oak Ridge, TN, USA"
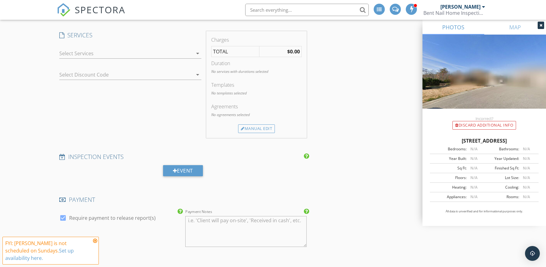
scroll to position [493, 0]
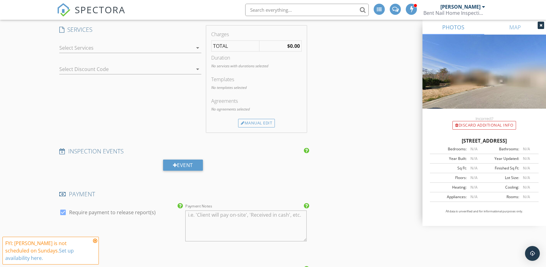
click at [126, 48] on div at bounding box center [125, 48] width 133 height 10
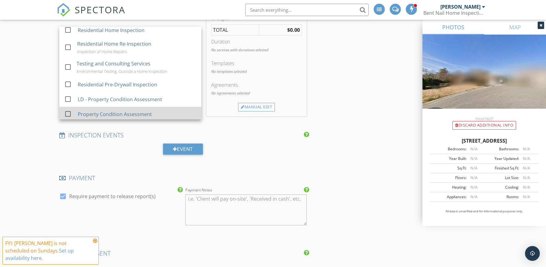
scroll to position [0, 0]
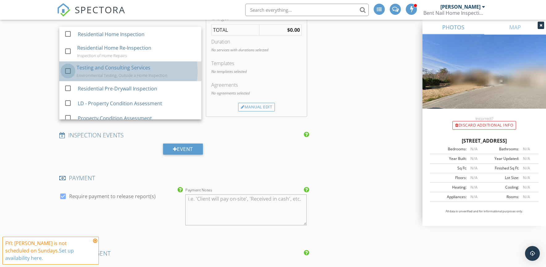
click at [69, 70] on div at bounding box center [68, 71] width 10 height 10
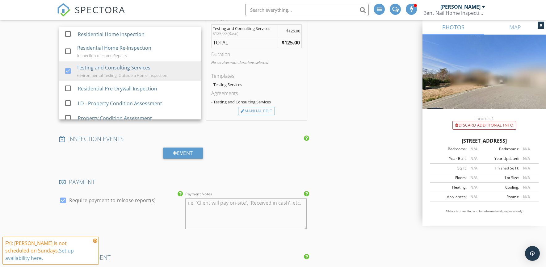
click at [44, 117] on div "New Inspection Click here to use the New Order Form INSPECTOR(S) check_box Lee …" at bounding box center [273, 163] width 546 height 1235
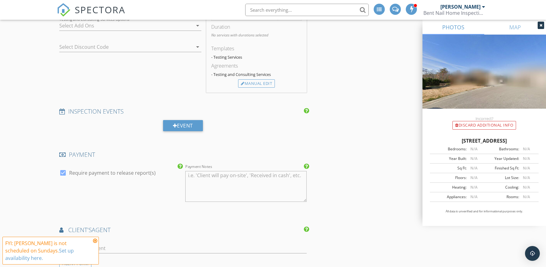
scroll to position [538, 0]
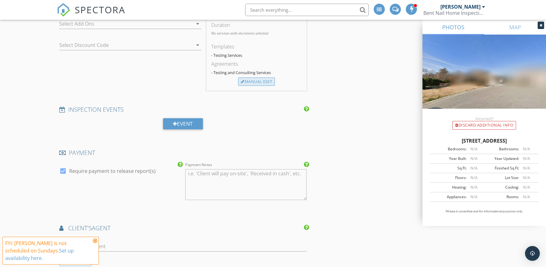
click at [264, 80] on div "Manual Edit" at bounding box center [256, 81] width 37 height 9
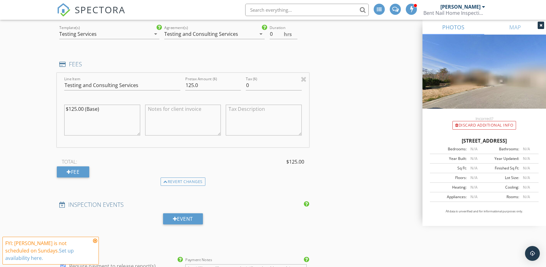
scroll to position [506, 0]
click at [75, 172] on div "Fee" at bounding box center [73, 172] width 32 height 11
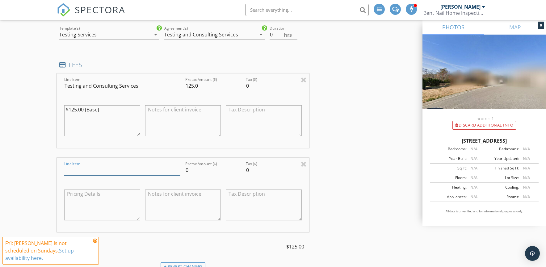
click at [104, 171] on input "Line Item" at bounding box center [122, 170] width 116 height 10
type input "H"
type input "Hourly Rate"
type input "125.00"
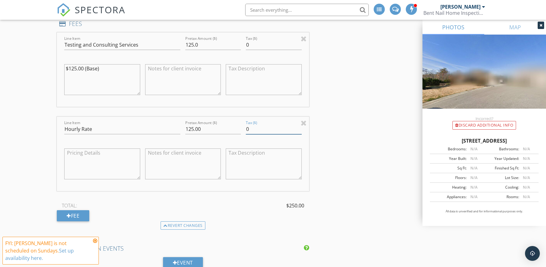
scroll to position [553, 0]
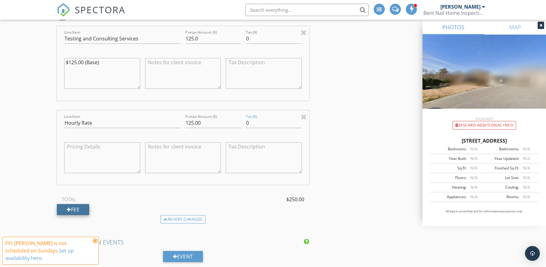
click at [81, 210] on div "Fee" at bounding box center [73, 209] width 32 height 11
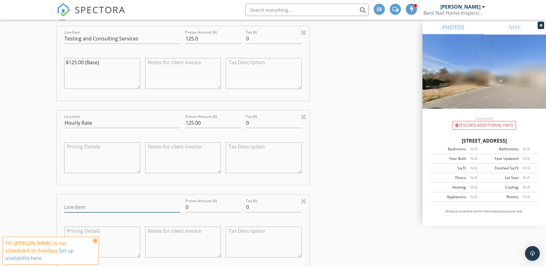
click at [95, 206] on input "Line Item" at bounding box center [122, 207] width 116 height 10
type input "Hourly Rate"
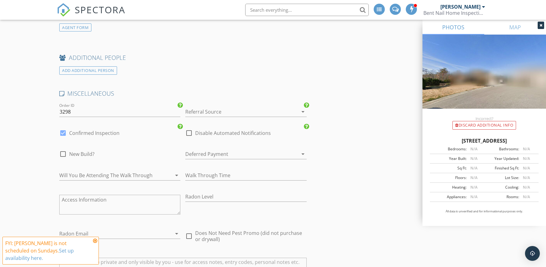
scroll to position [1083, 0]
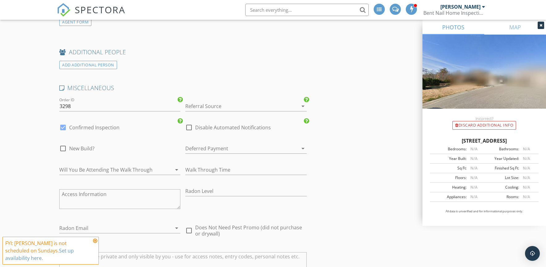
type input "124.99"
click at [62, 127] on div at bounding box center [63, 127] width 10 height 10
checkbox input "false"
checkbox input "true"
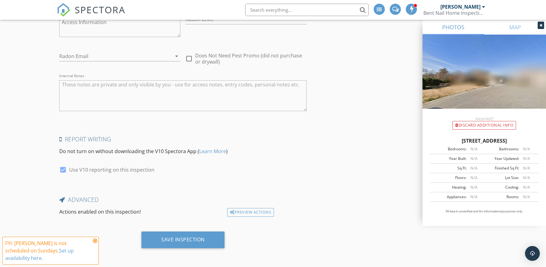
scroll to position [1255, 0]
click at [185, 242] on div "Save Inspection" at bounding box center [183, 239] width 44 height 6
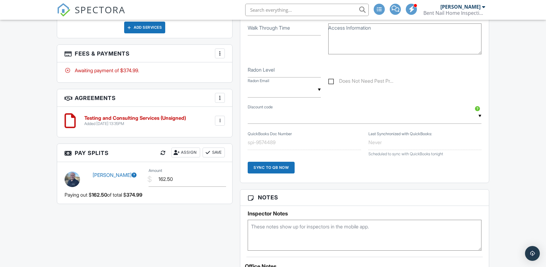
scroll to position [457, 0]
click at [218, 118] on div at bounding box center [220, 120] width 6 height 6
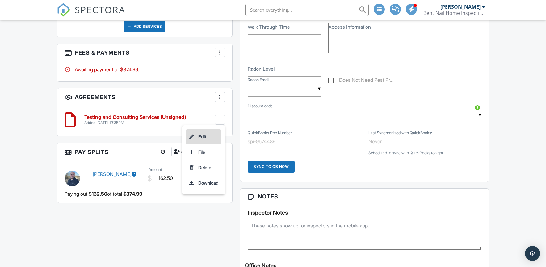
click at [200, 137] on li "Edit" at bounding box center [203, 136] width 35 height 15
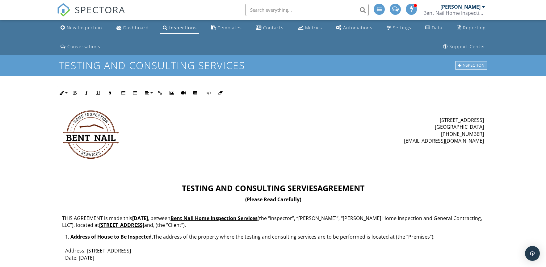
click at [475, 64] on div "Inspection" at bounding box center [471, 65] width 32 height 9
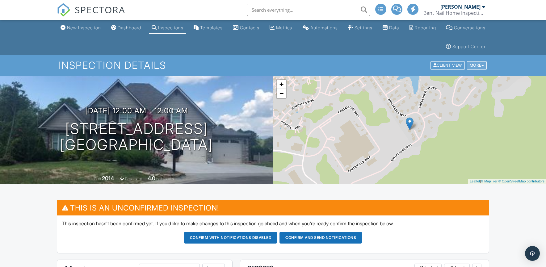
click at [480, 65] on div "More" at bounding box center [477, 65] width 20 height 8
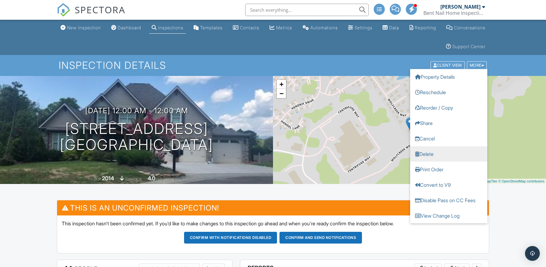
click at [432, 152] on link "Delete" at bounding box center [448, 153] width 77 height 15
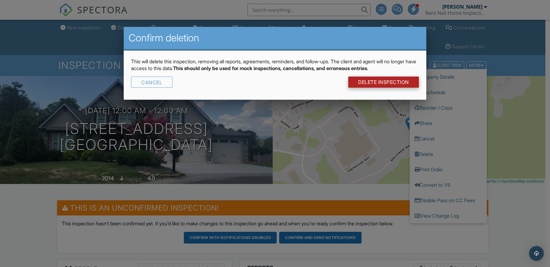
click at [382, 81] on link "DELETE Inspection" at bounding box center [383, 82] width 71 height 11
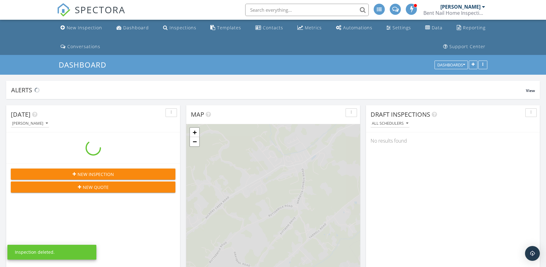
scroll to position [695, 555]
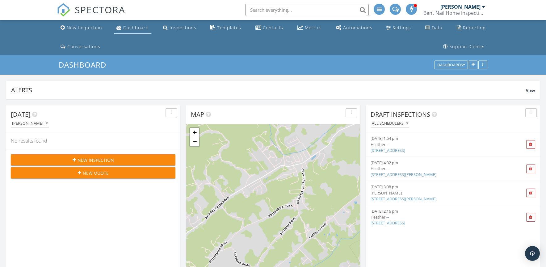
click at [135, 28] on div "Dashboard" at bounding box center [136, 28] width 26 height 6
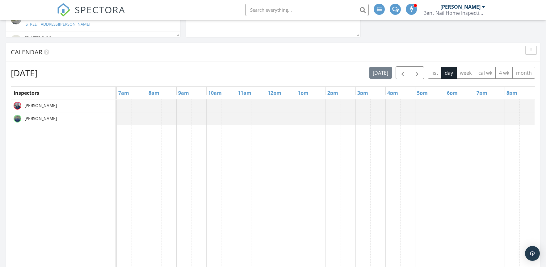
scroll to position [450, 0]
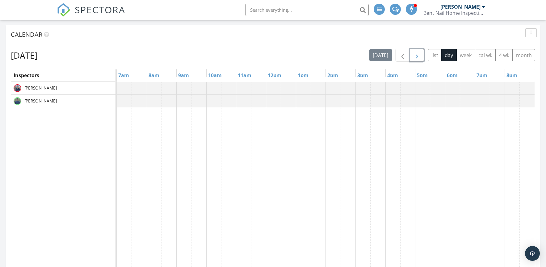
click at [416, 55] on span "button" at bounding box center [416, 55] width 7 height 7
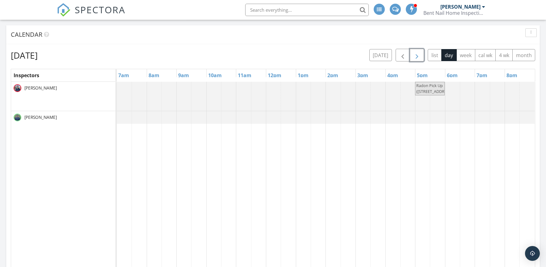
click at [416, 55] on span "button" at bounding box center [416, 55] width 7 height 7
